Goal: Task Accomplishment & Management: Manage account settings

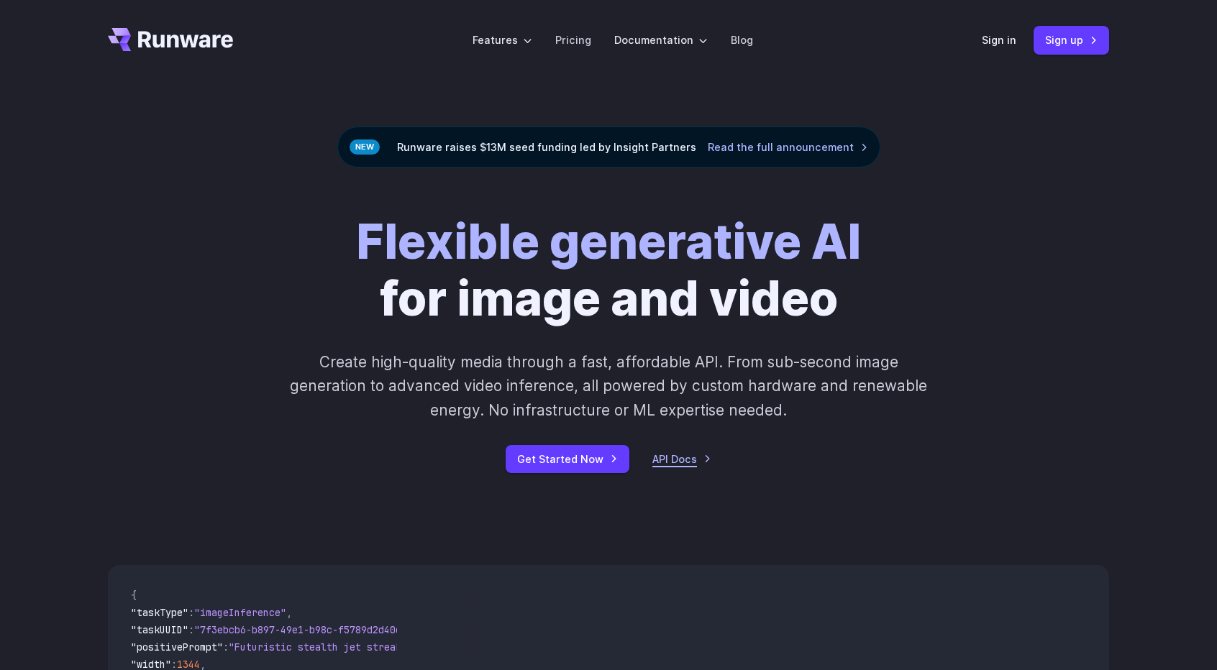
click at [682, 461] on link "API Docs" at bounding box center [681, 459] width 59 height 17
click at [571, 41] on link "Pricing" at bounding box center [573, 40] width 36 height 17
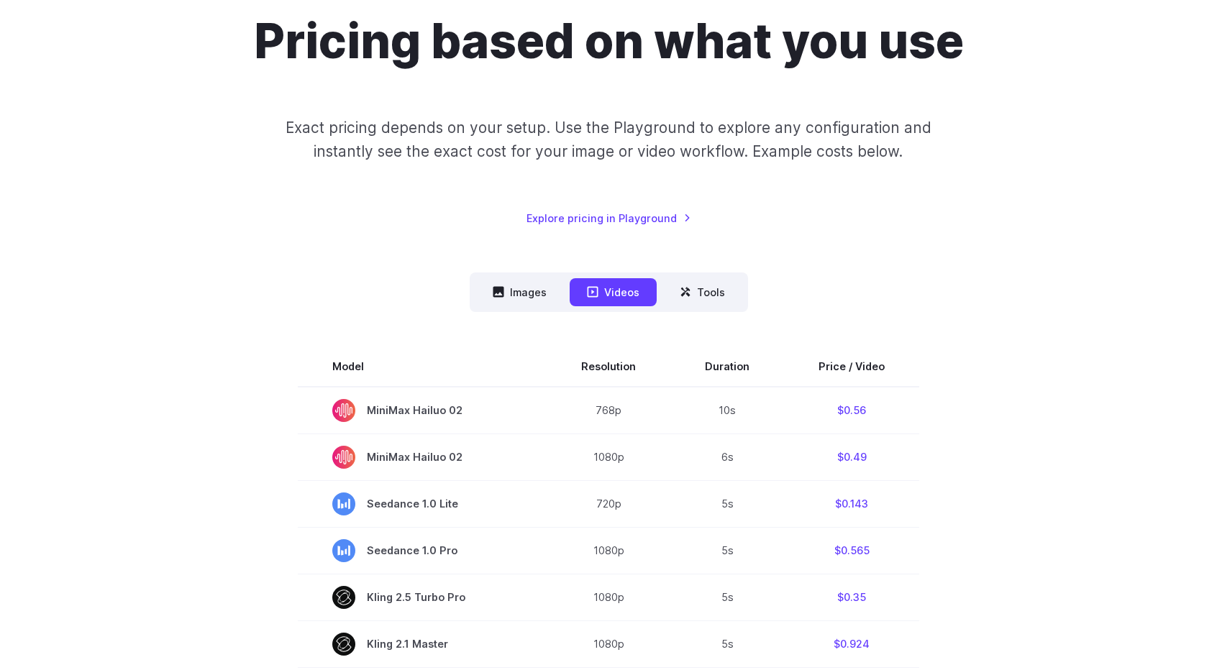
scroll to position [137, 0]
click at [541, 293] on button "Images" at bounding box center [519, 292] width 88 height 28
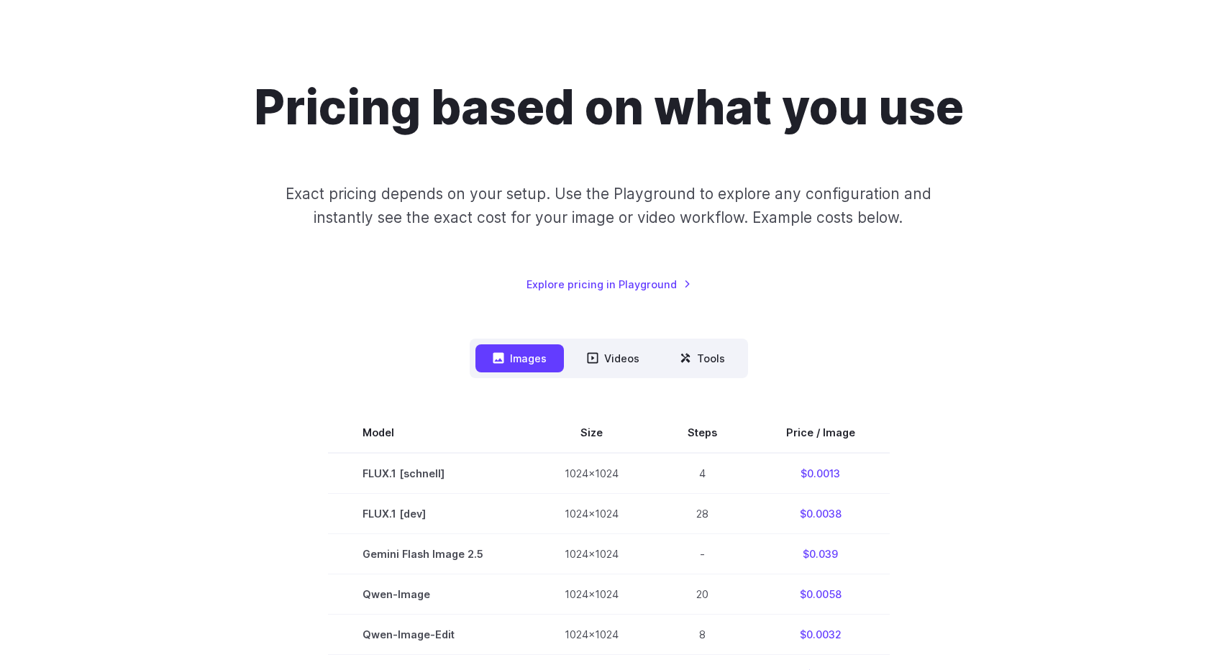
scroll to position [0, 0]
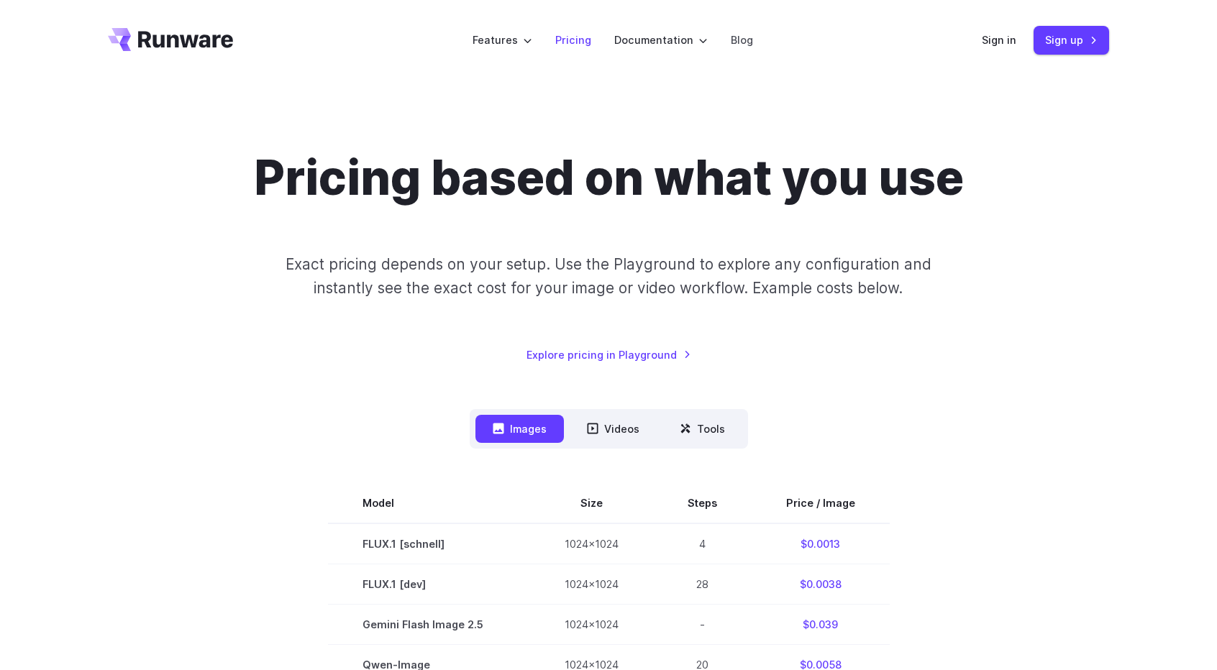
click at [576, 42] on link "Pricing" at bounding box center [573, 40] width 36 height 17
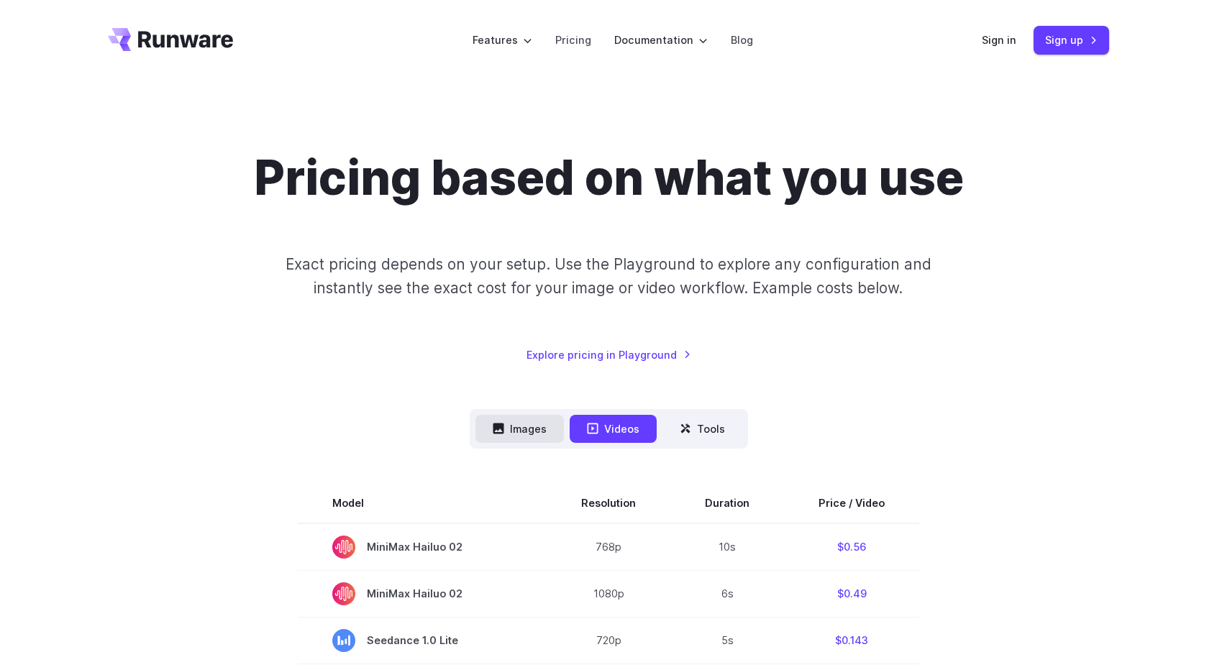
click at [523, 422] on button "Images" at bounding box center [519, 429] width 88 height 28
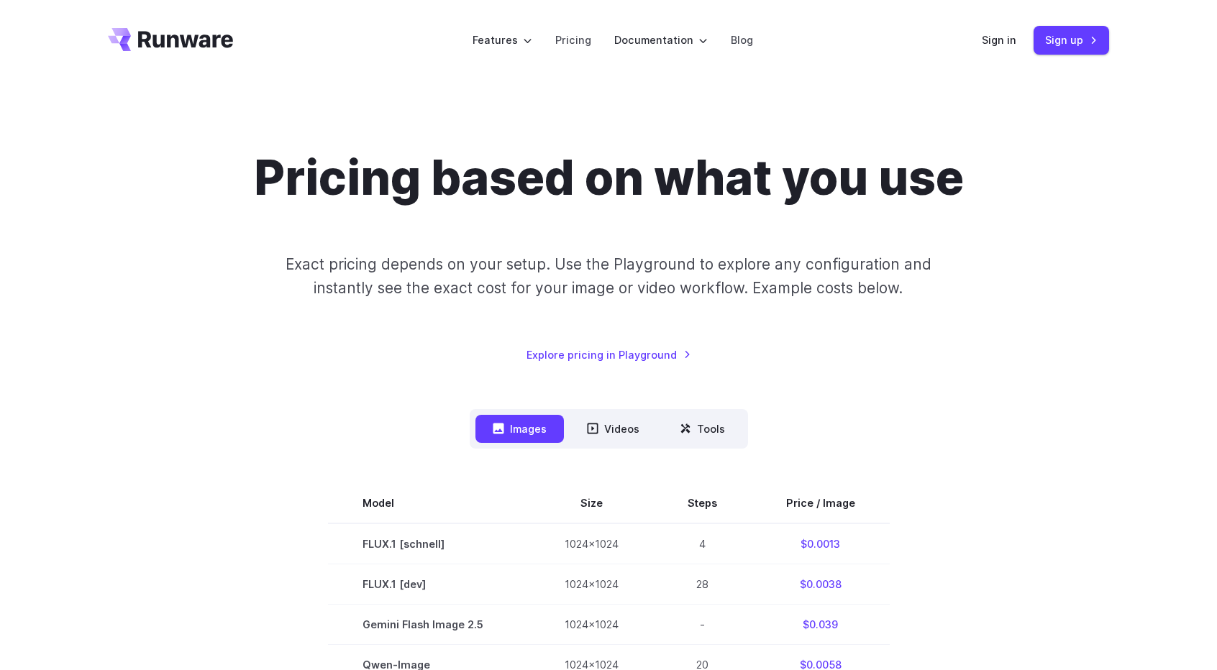
click at [1048, 42] on link "Sign up" at bounding box center [1071, 40] width 76 height 28
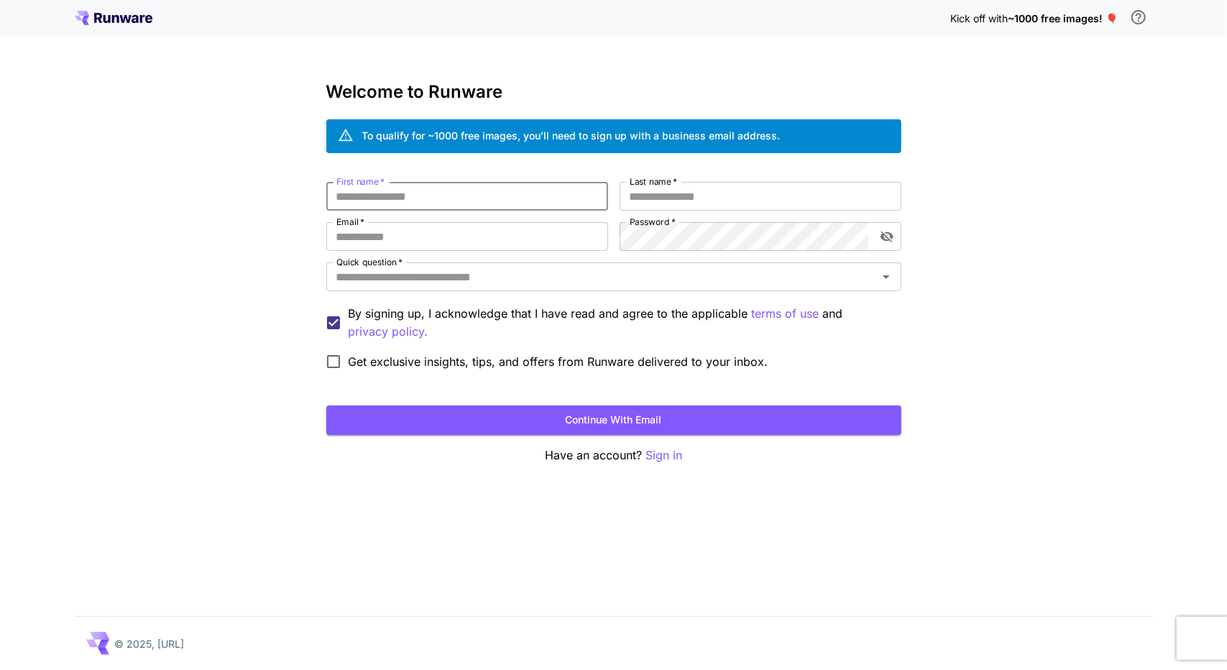
click at [569, 198] on input "First name   *" at bounding box center [467, 196] width 282 height 29
type input "********"
click at [680, 193] on input "Last name   *" at bounding box center [761, 196] width 282 height 29
type input "****"
click at [499, 239] on input "Email   *" at bounding box center [467, 236] width 282 height 29
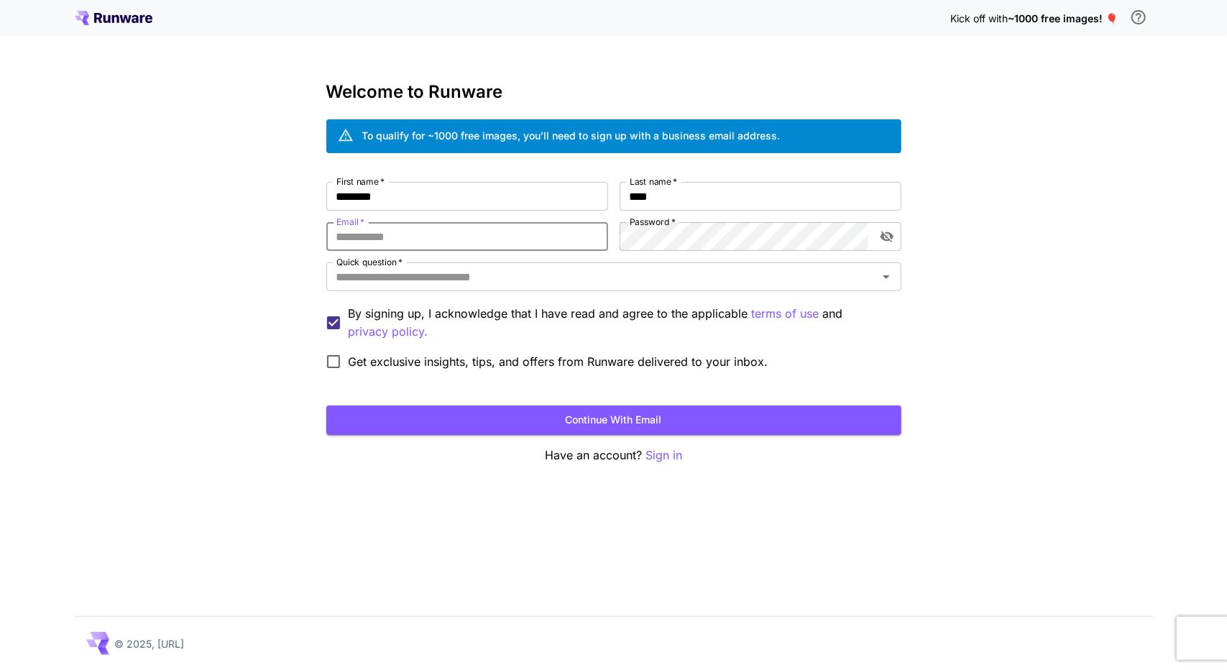
type input "**********"
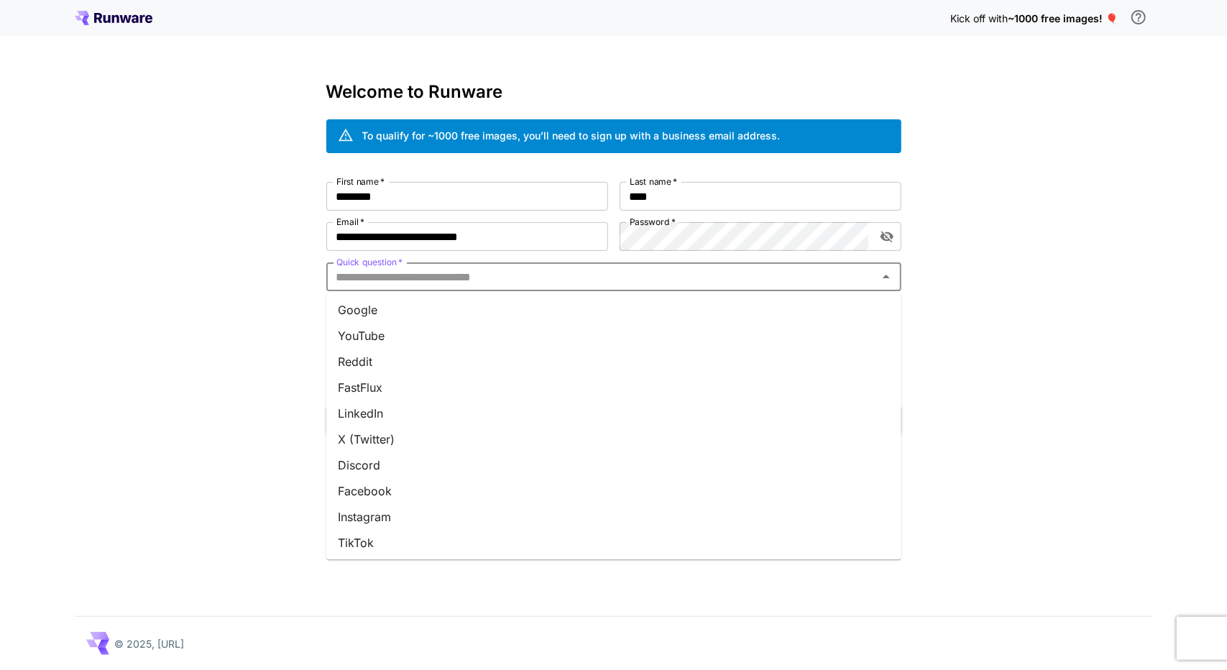
click at [516, 275] on input "Quick question   *" at bounding box center [602, 277] width 543 height 20
click at [488, 340] on li "YouTube" at bounding box center [613, 336] width 575 height 26
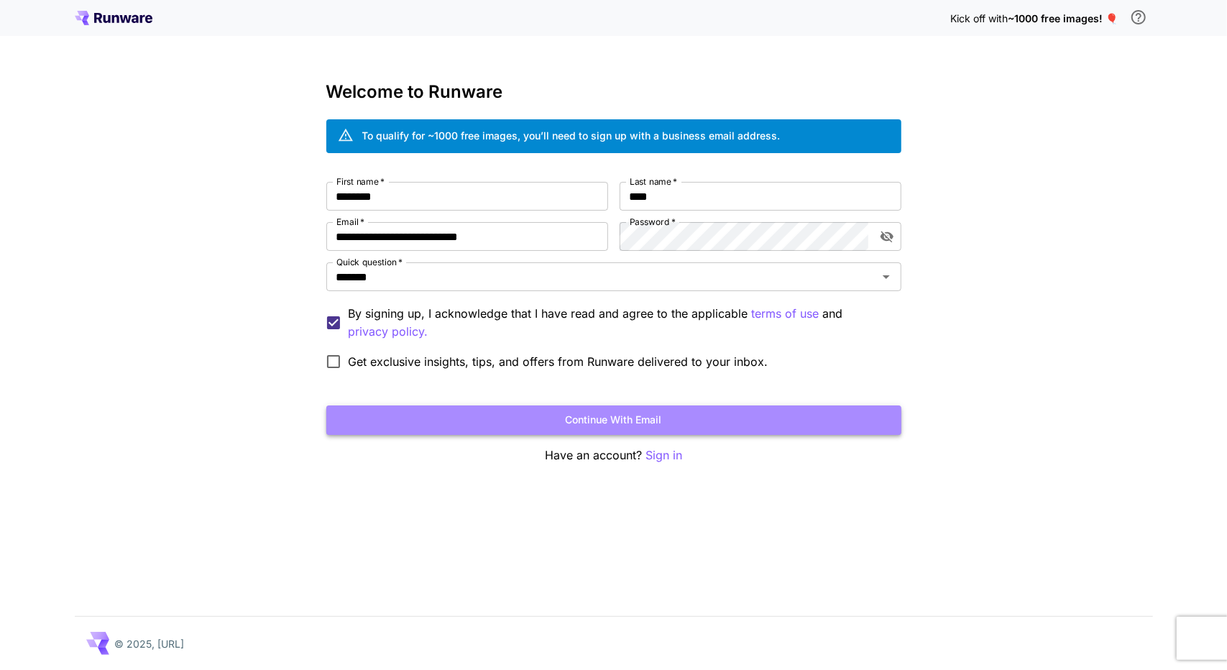
click at [610, 417] on button "Continue with email" at bounding box center [613, 420] width 575 height 29
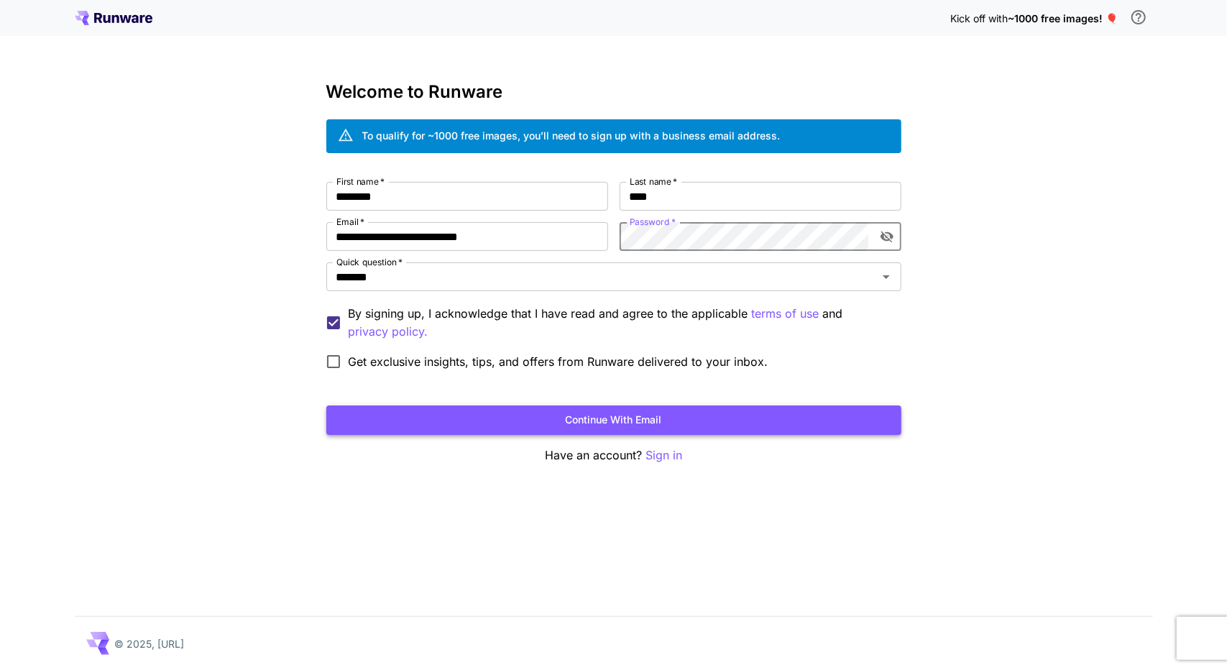
click at [667, 416] on button "Continue with email" at bounding box center [613, 420] width 575 height 29
click at [621, 418] on button "Continue with email" at bounding box center [613, 420] width 575 height 29
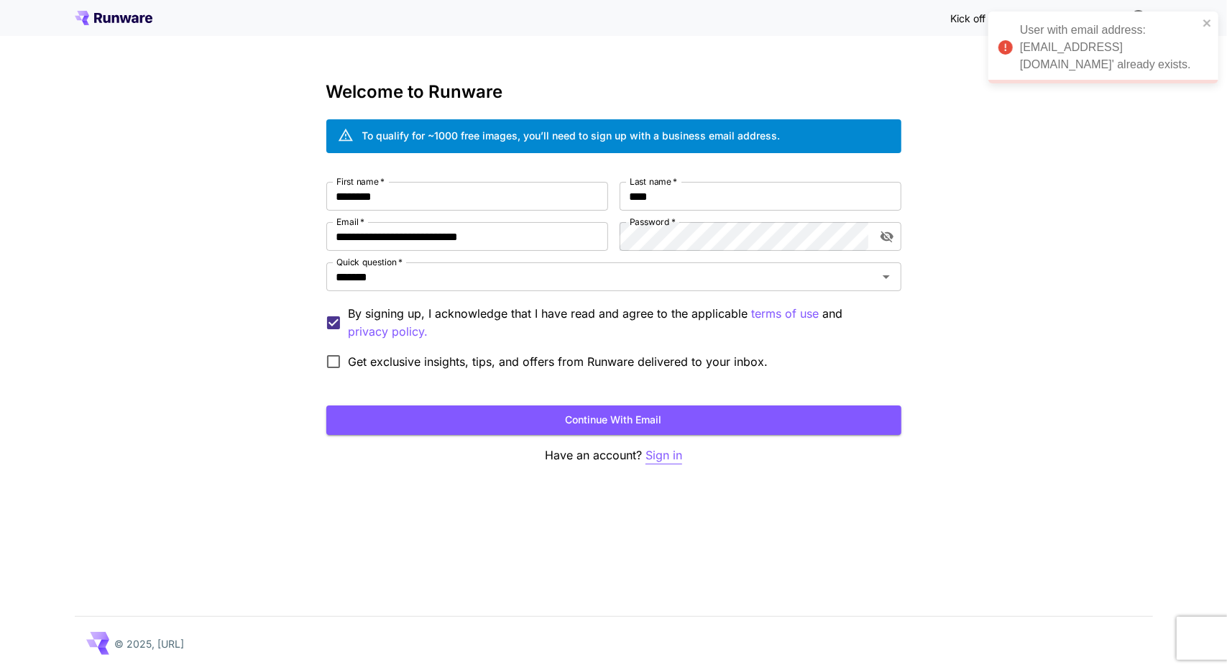
click at [657, 456] on p "Sign in" at bounding box center [664, 456] width 37 height 18
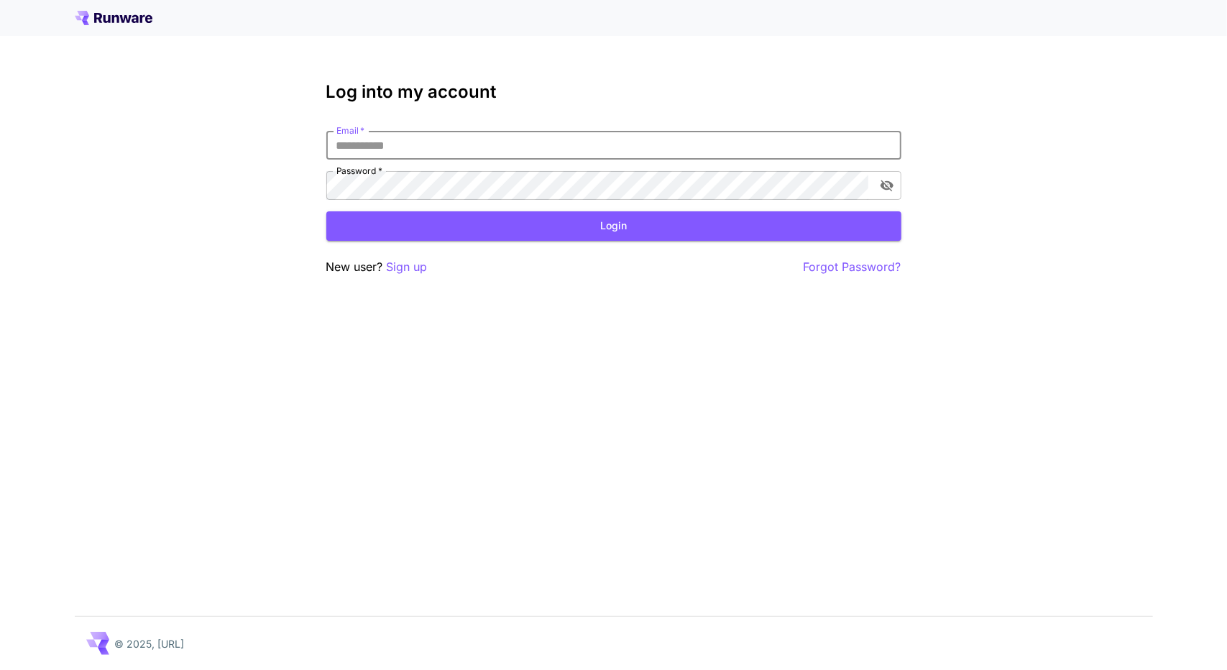
click at [457, 150] on input "Email   *" at bounding box center [613, 145] width 575 height 29
type input "*"
type input "**********"
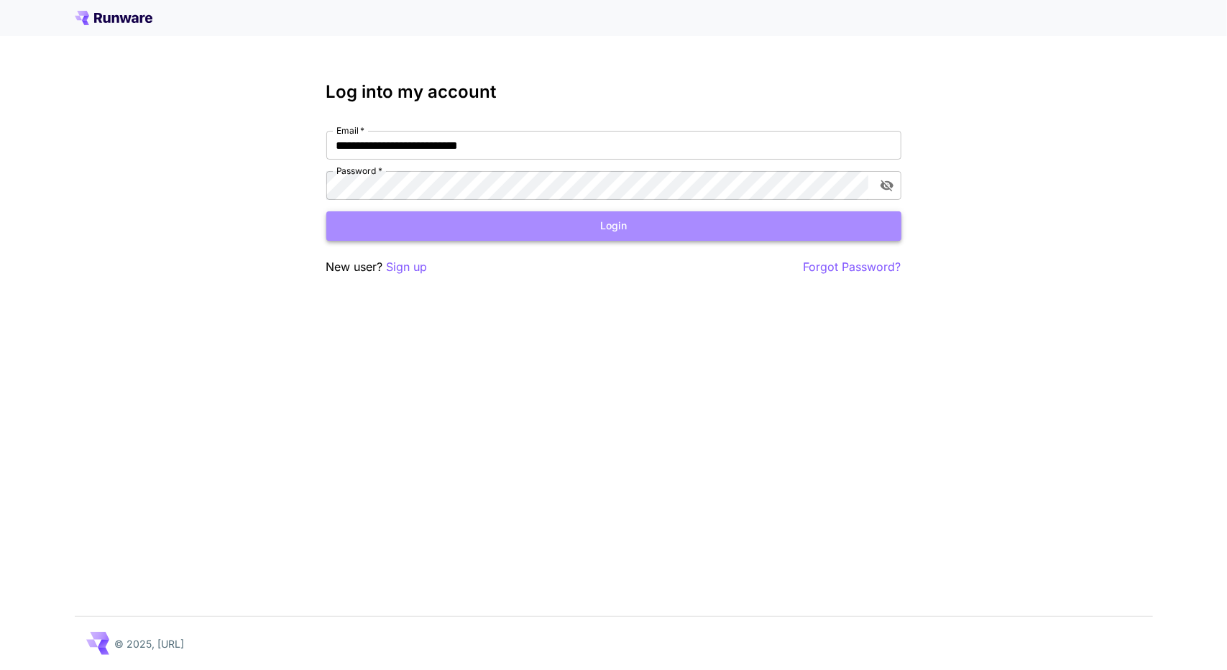
click at [617, 224] on button "Login" at bounding box center [613, 225] width 575 height 29
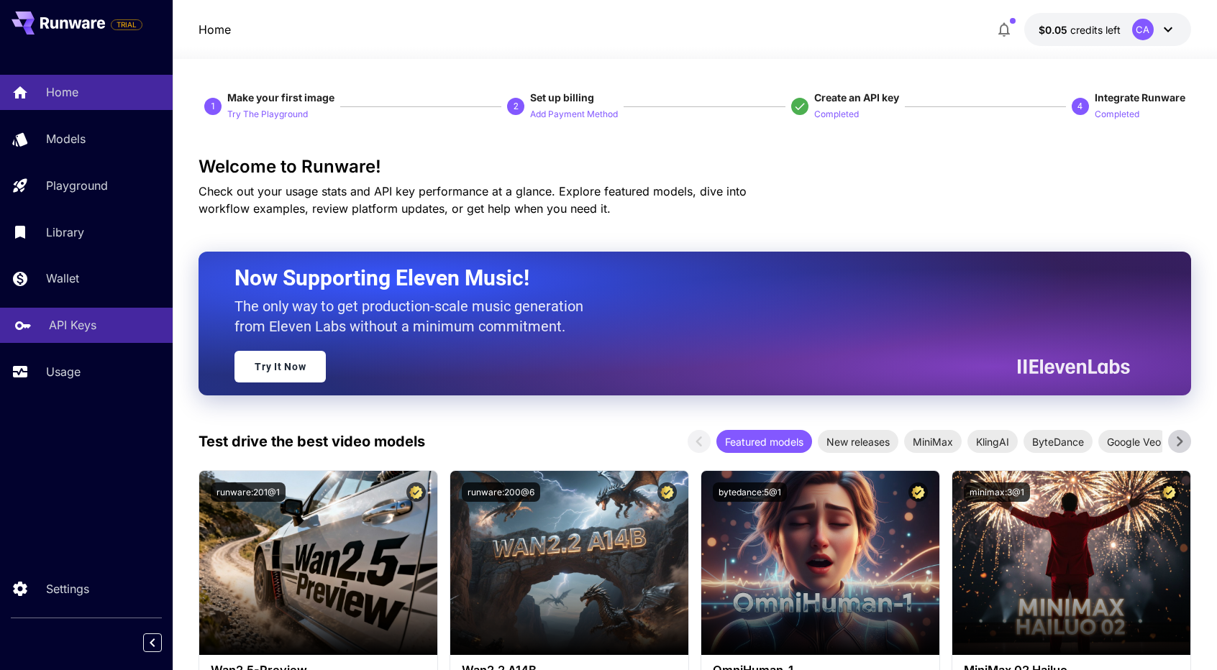
click at [84, 330] on p "API Keys" at bounding box center [72, 324] width 47 height 17
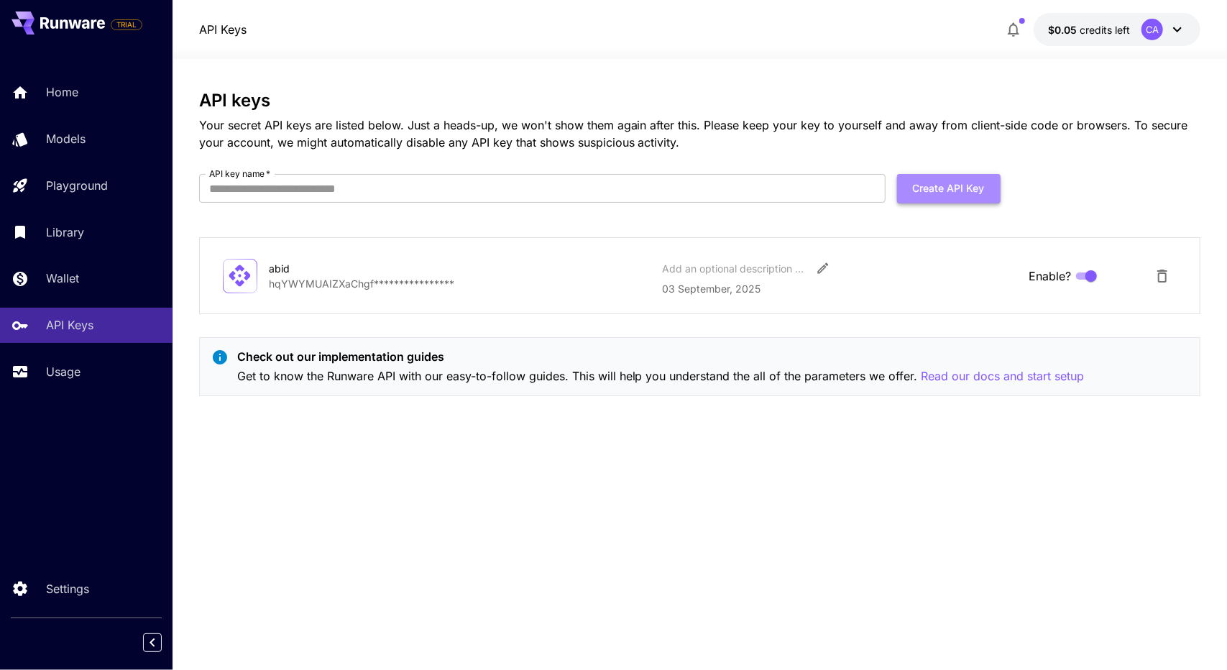
click at [932, 198] on button "Create API Key" at bounding box center [949, 188] width 104 height 29
click at [328, 189] on input "API key name   *" at bounding box center [542, 188] width 687 height 29
type input "*****"
click at [933, 195] on button "Create API Key" at bounding box center [949, 188] width 104 height 29
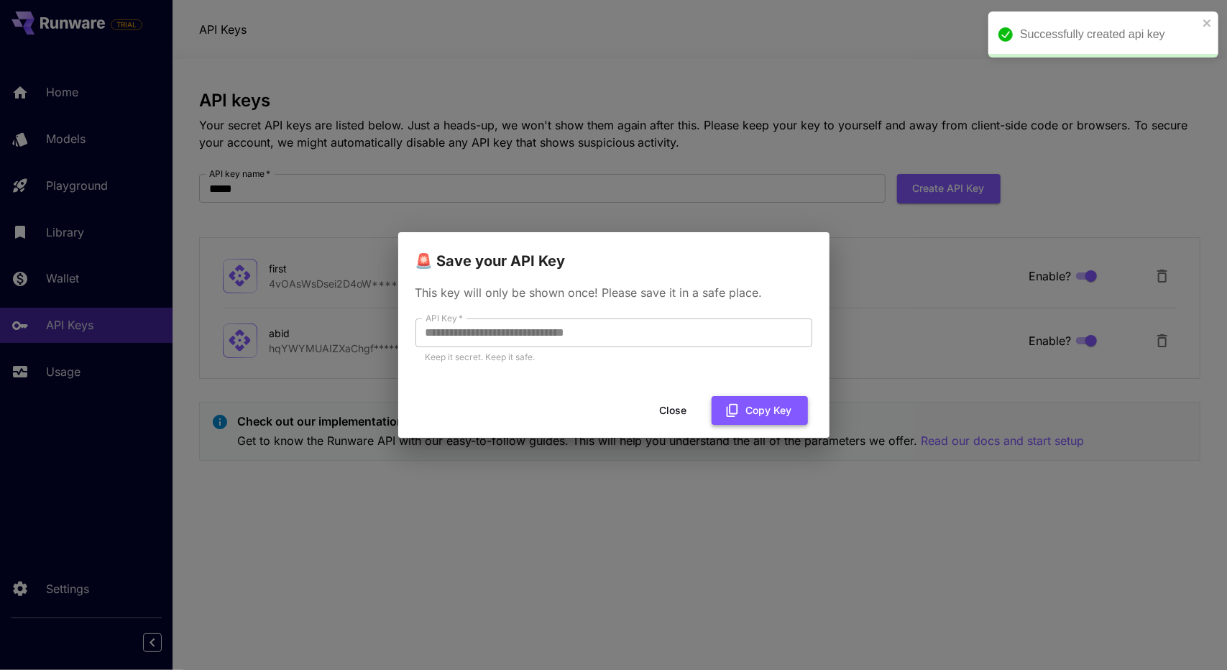
click at [768, 406] on button "Copy Key" at bounding box center [760, 410] width 96 height 29
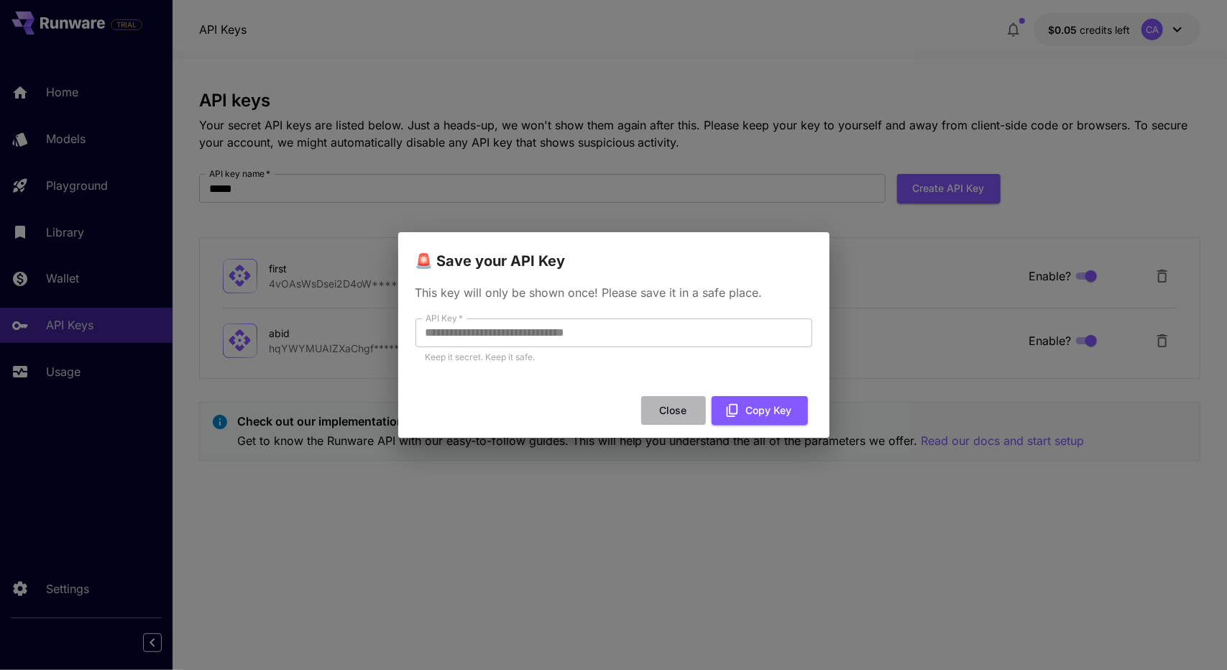
click at [680, 409] on button "Close" at bounding box center [673, 410] width 65 height 29
